Goal: Information Seeking & Learning: Learn about a topic

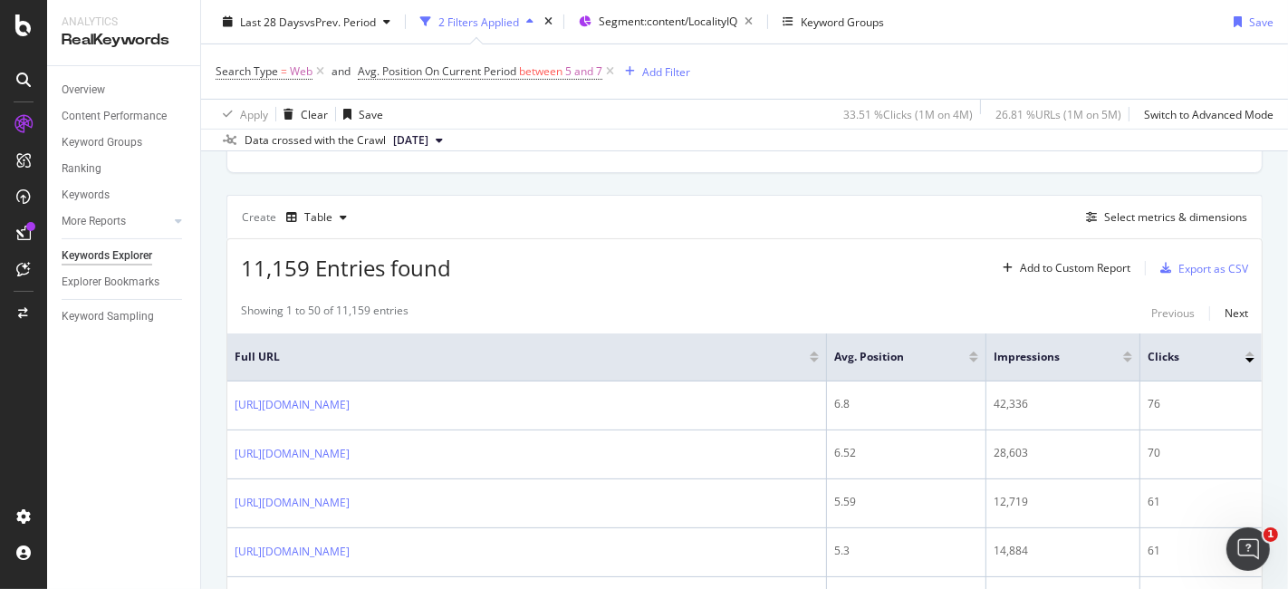
scroll to position [453, 0]
click at [1128, 212] on div "Select metrics & dimensions" at bounding box center [1175, 217] width 143 height 15
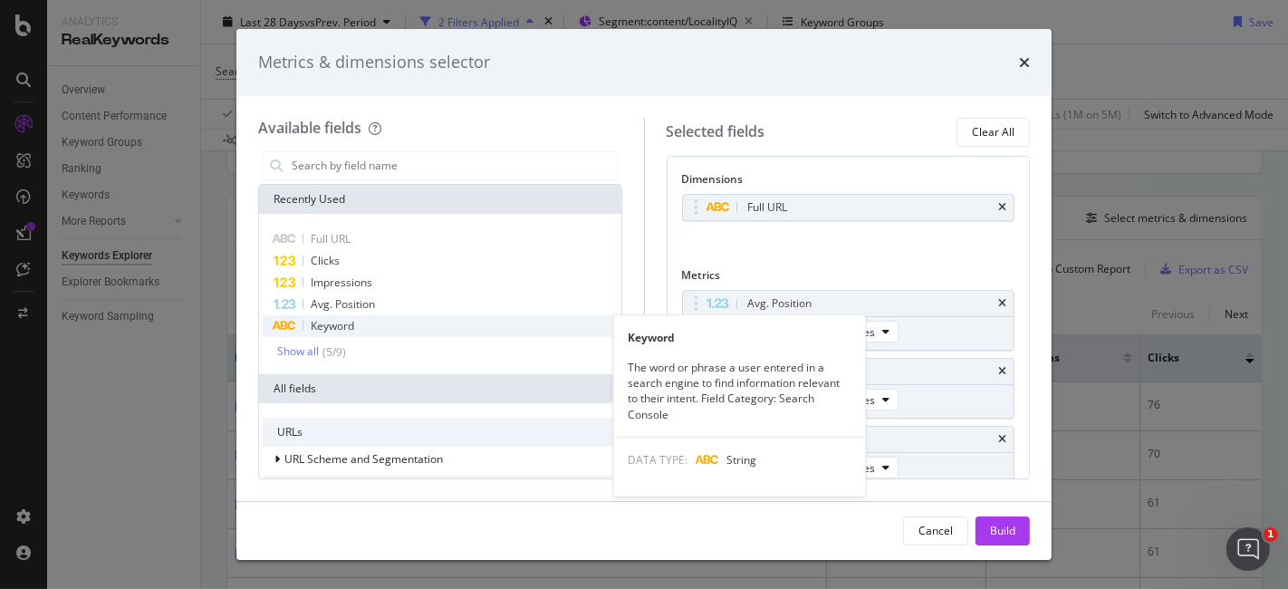
click at [389, 315] on div "Keyword" at bounding box center [440, 326] width 355 height 22
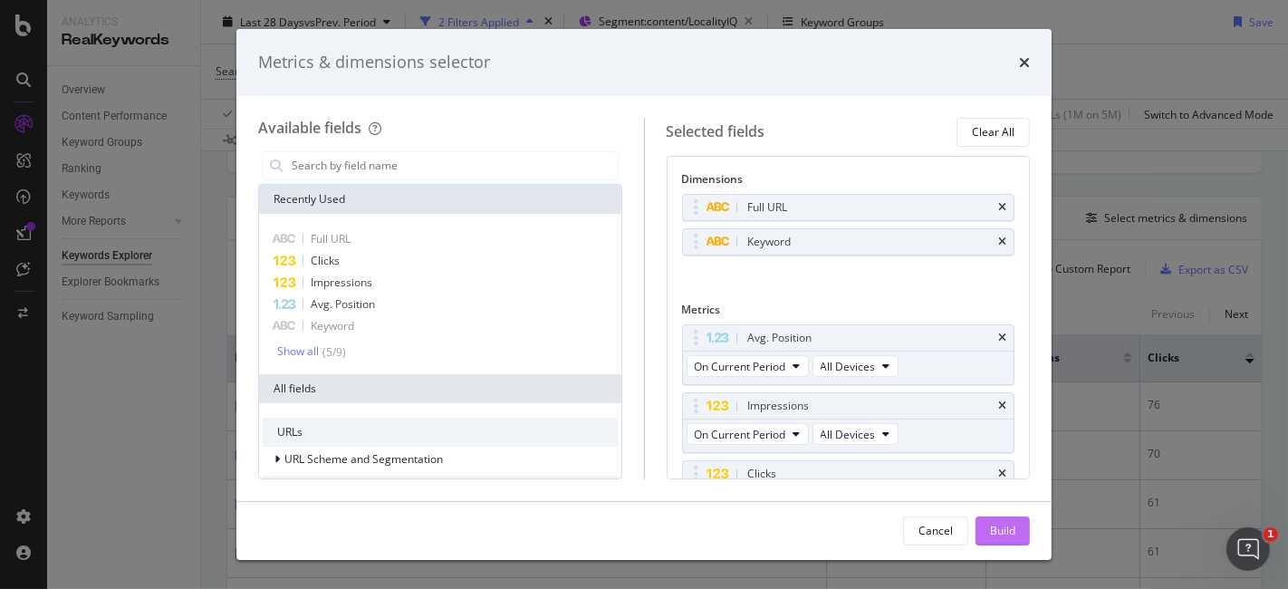
click at [1001, 527] on div "Build" at bounding box center [1002, 530] width 25 height 15
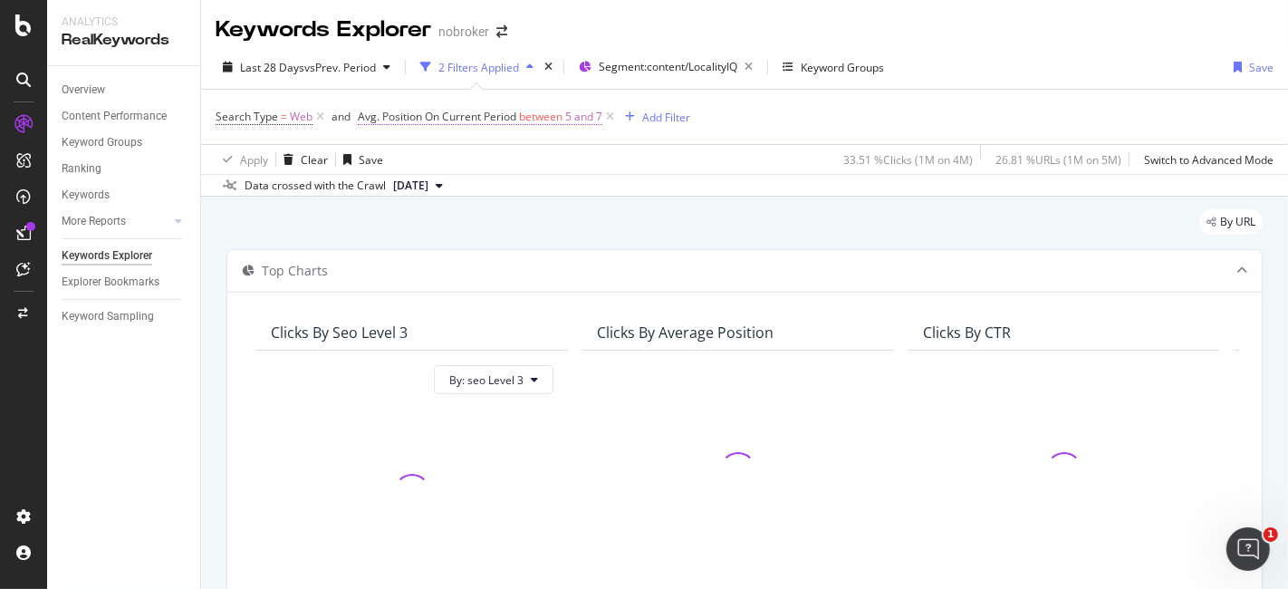
click at [539, 120] on span "between" at bounding box center [540, 116] width 43 height 15
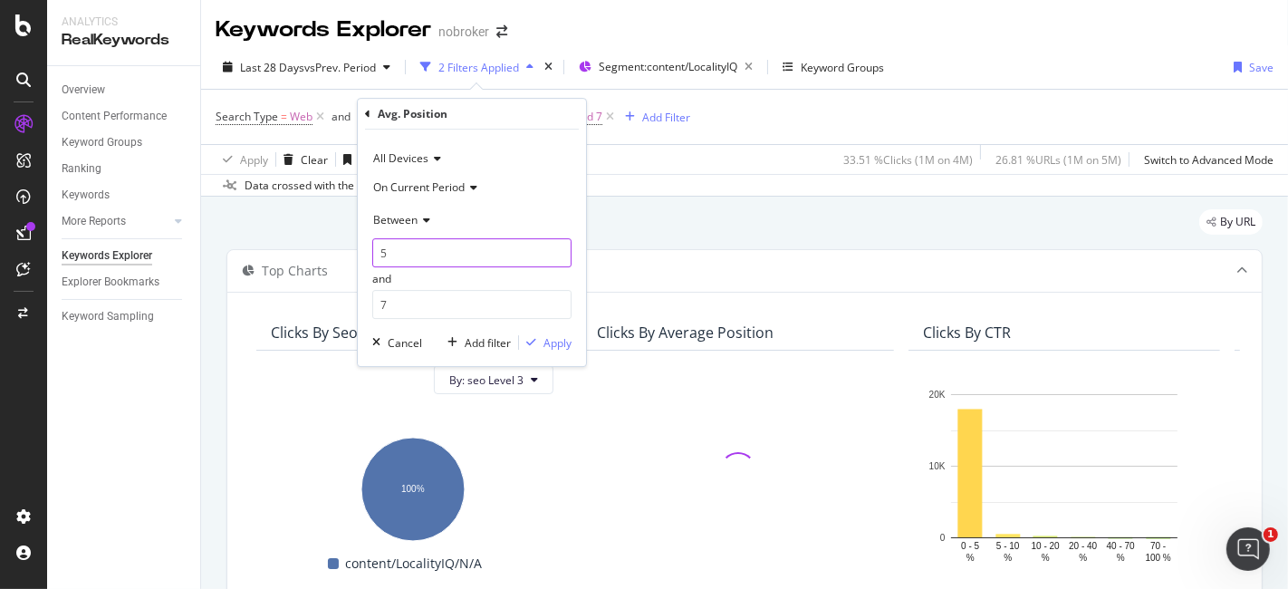
click at [410, 250] on input "5" at bounding box center [471, 252] width 199 height 29
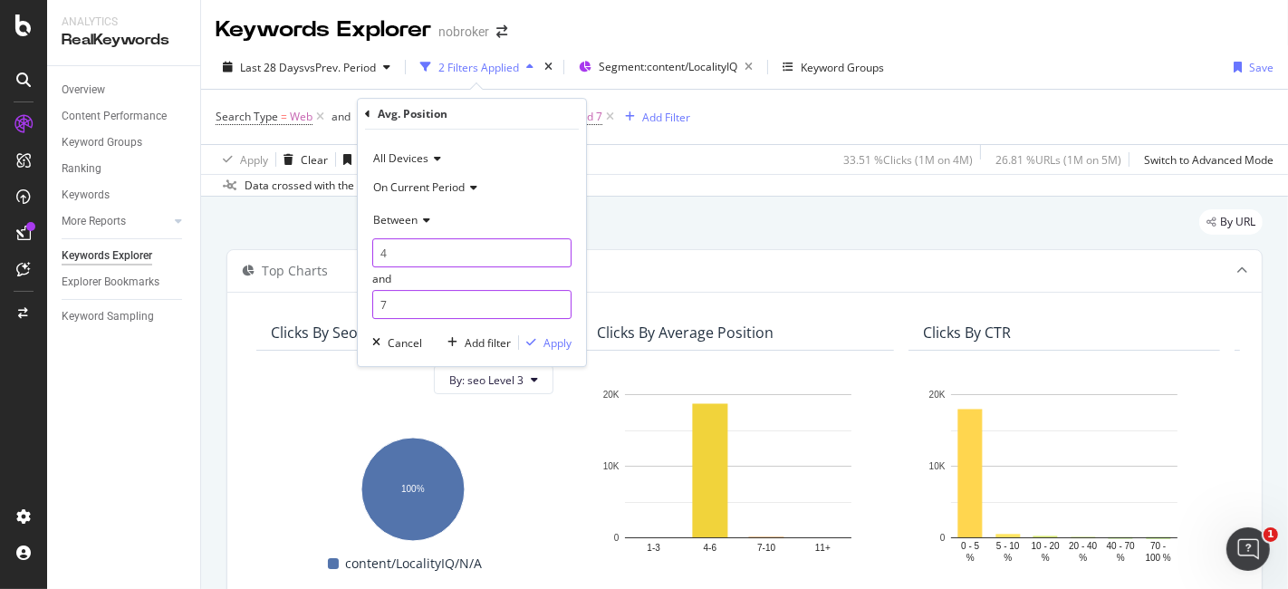
type input "4"
click at [409, 293] on input "7" at bounding box center [471, 304] width 199 height 29
type input "10"
click at [569, 342] on div "Apply" at bounding box center [557, 342] width 28 height 15
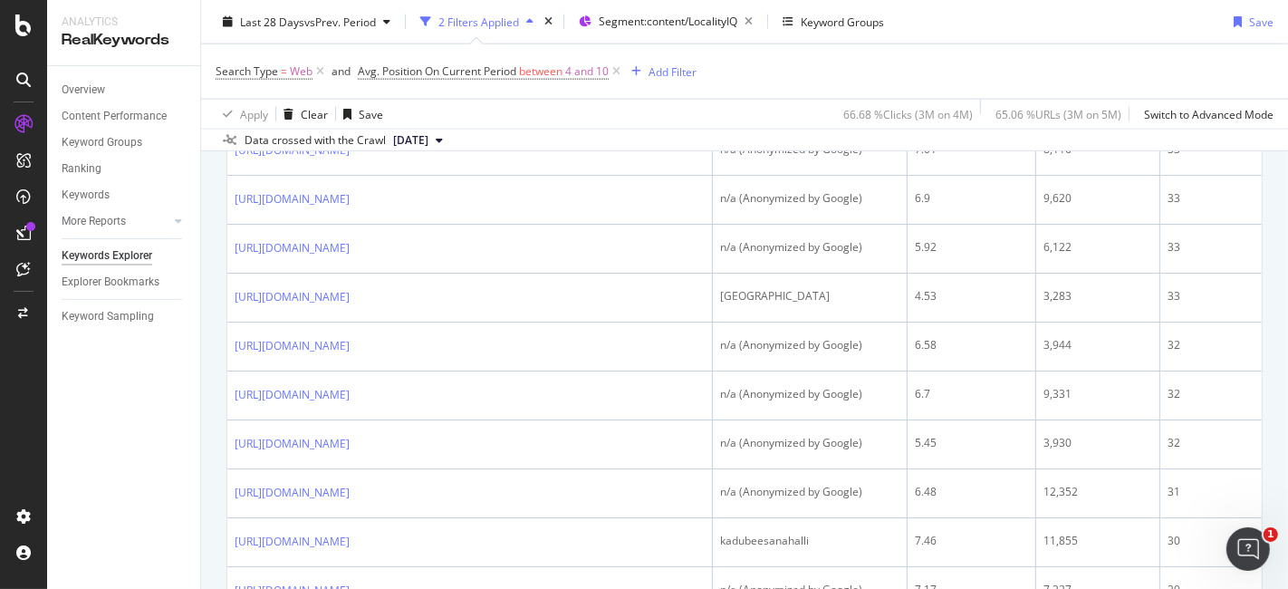
scroll to position [1945, 0]
